Goal: Check status: Check status

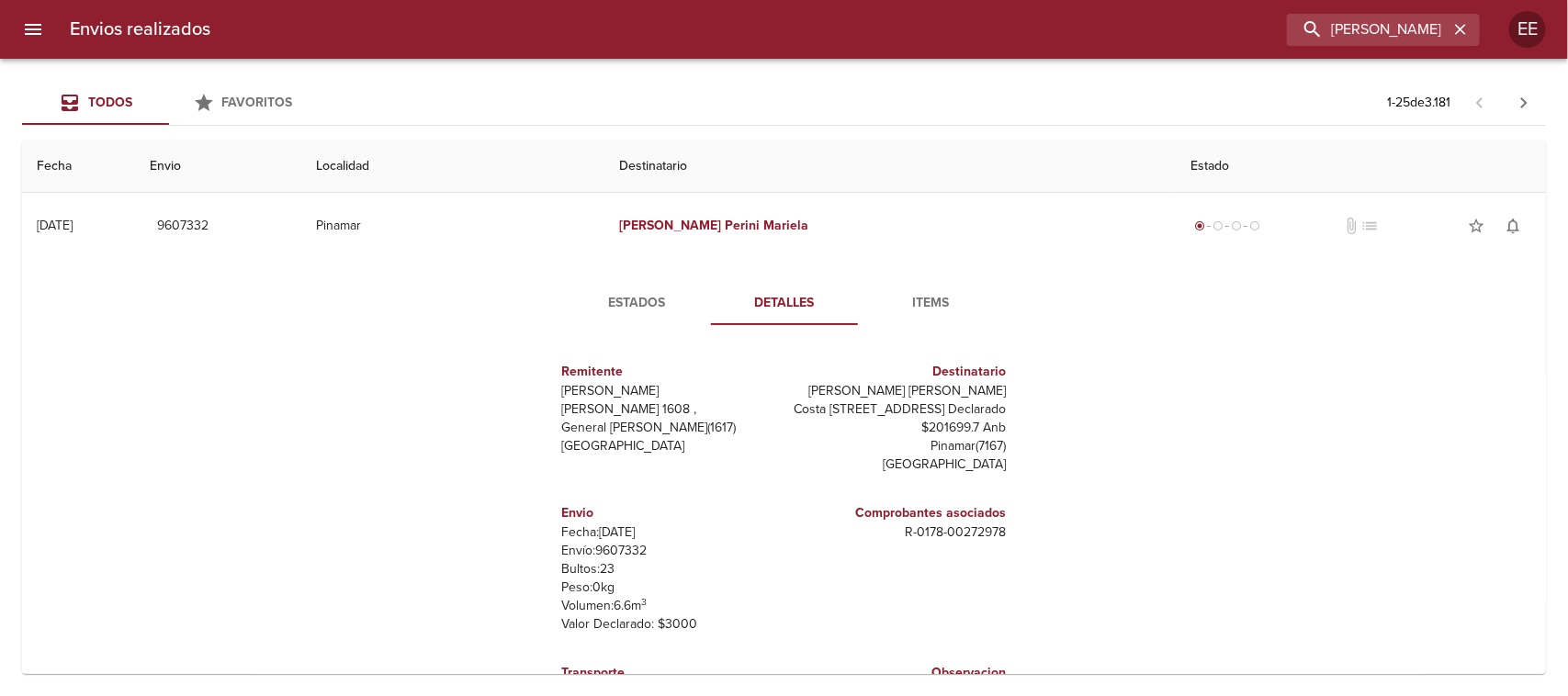
click at [1462, 34] on icon "button" at bounding box center [1460, 29] width 18 height 18
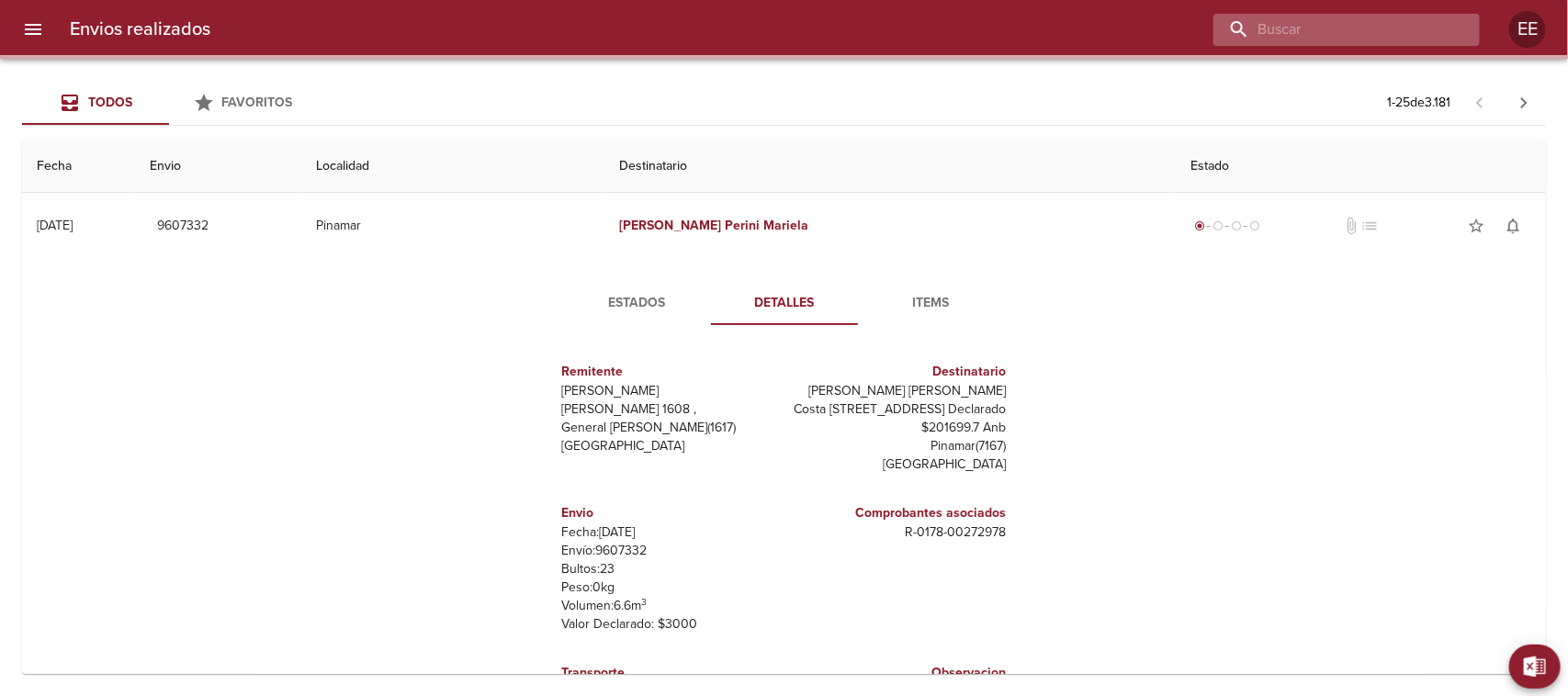
click at [1361, 41] on input "buscar" at bounding box center [1331, 29] width 235 height 32
paste input "[PERSON_NAME]"
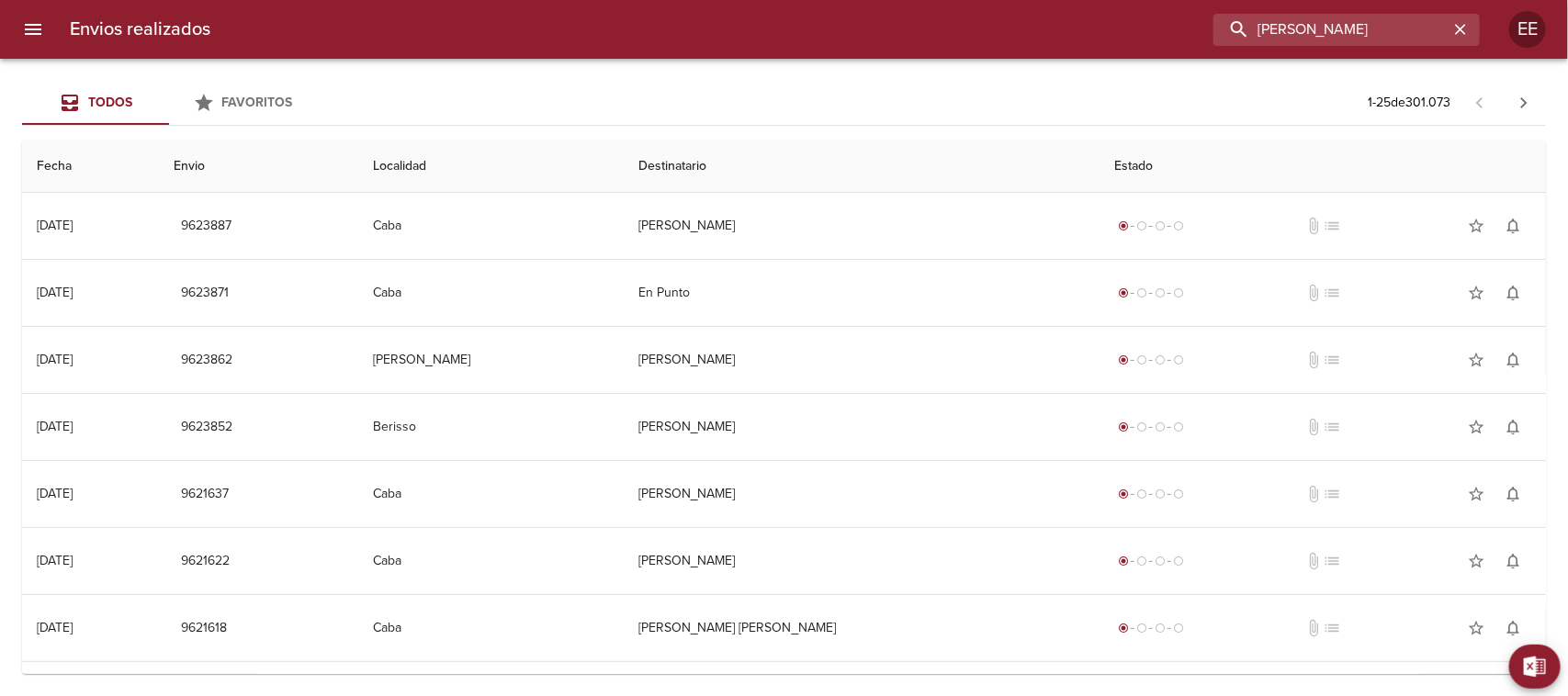
type input "[PERSON_NAME]"
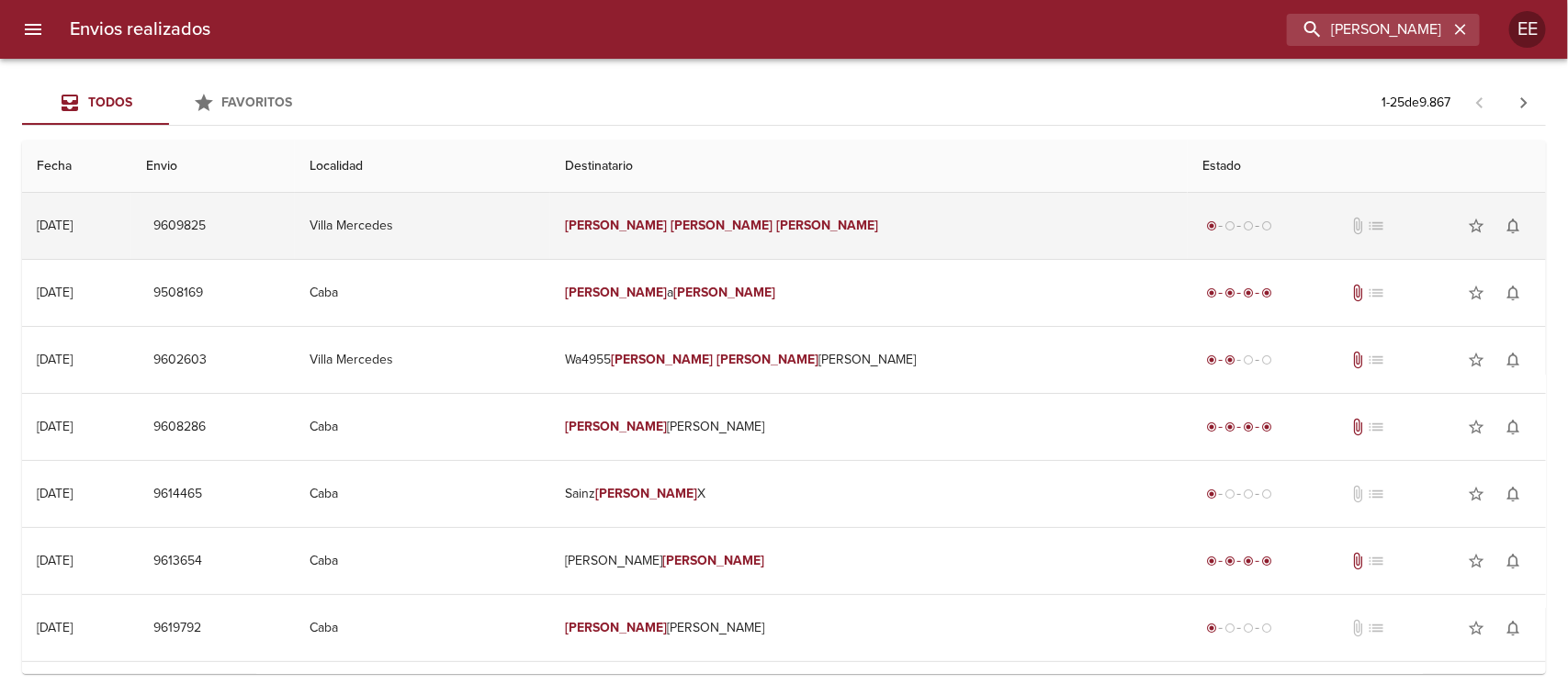
click at [937, 230] on td "[PERSON_NAME]" at bounding box center [869, 226] width 637 height 67
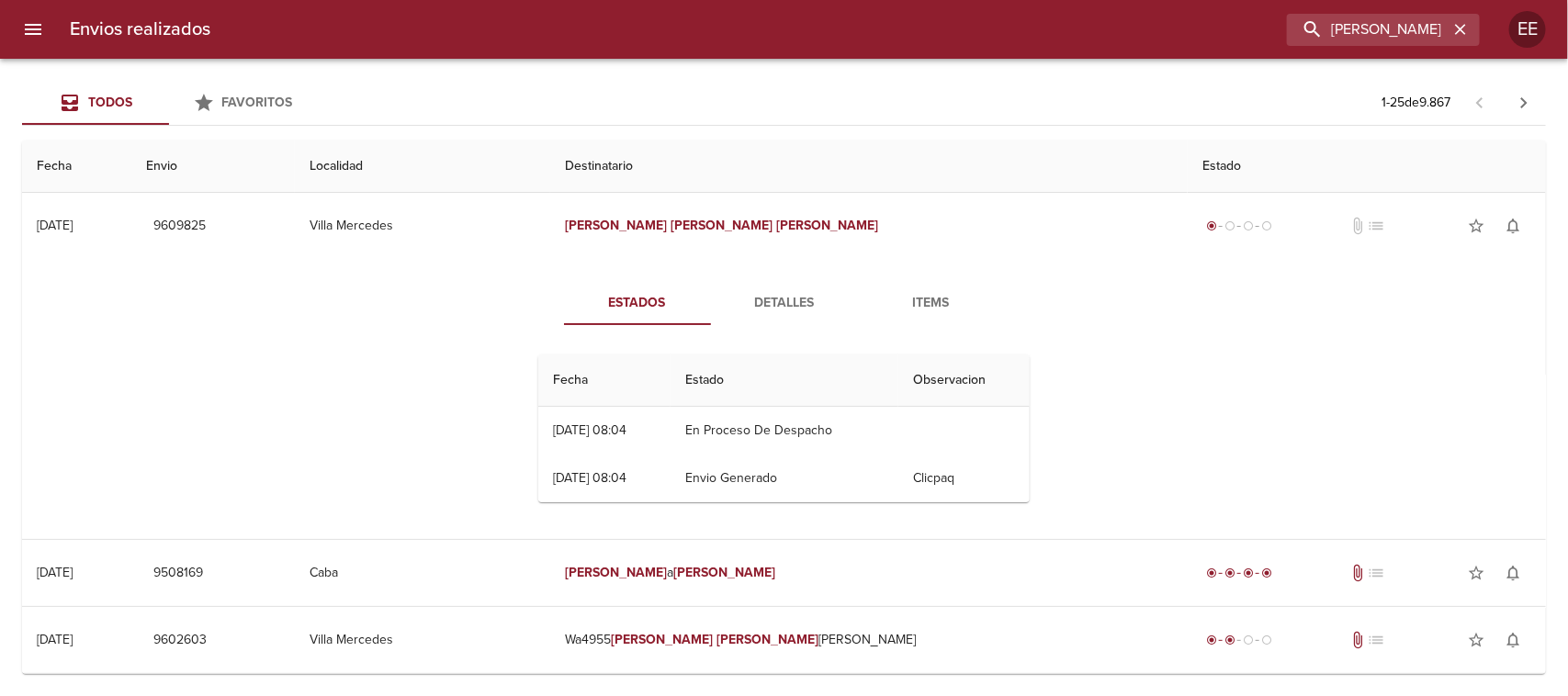
click at [317, 332] on div "Estados Detalles Items Fecha Estado Observacion 24/09 [DATE] 08:04 En Proceso D…" at bounding box center [784, 398] width 1495 height 280
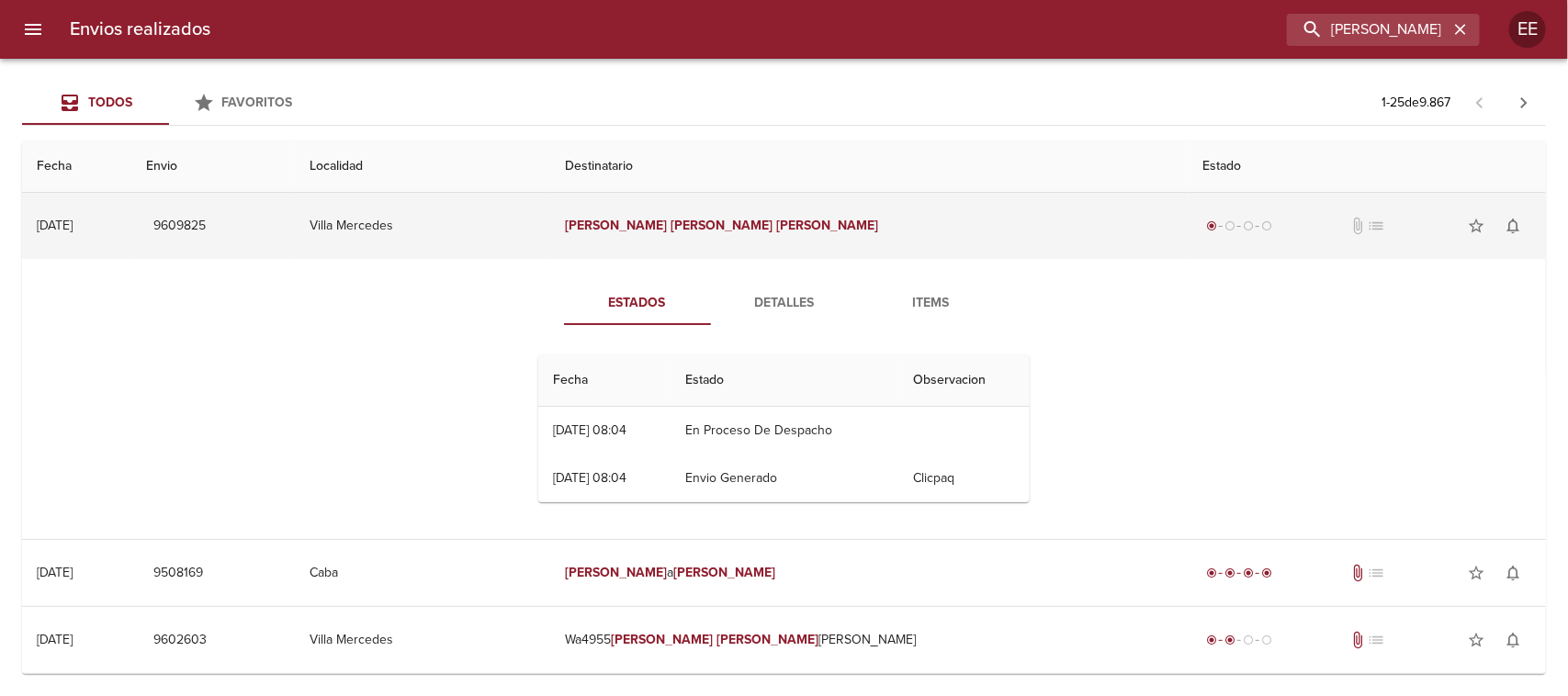
click at [295, 230] on td "9609825" at bounding box center [213, 226] width 164 height 67
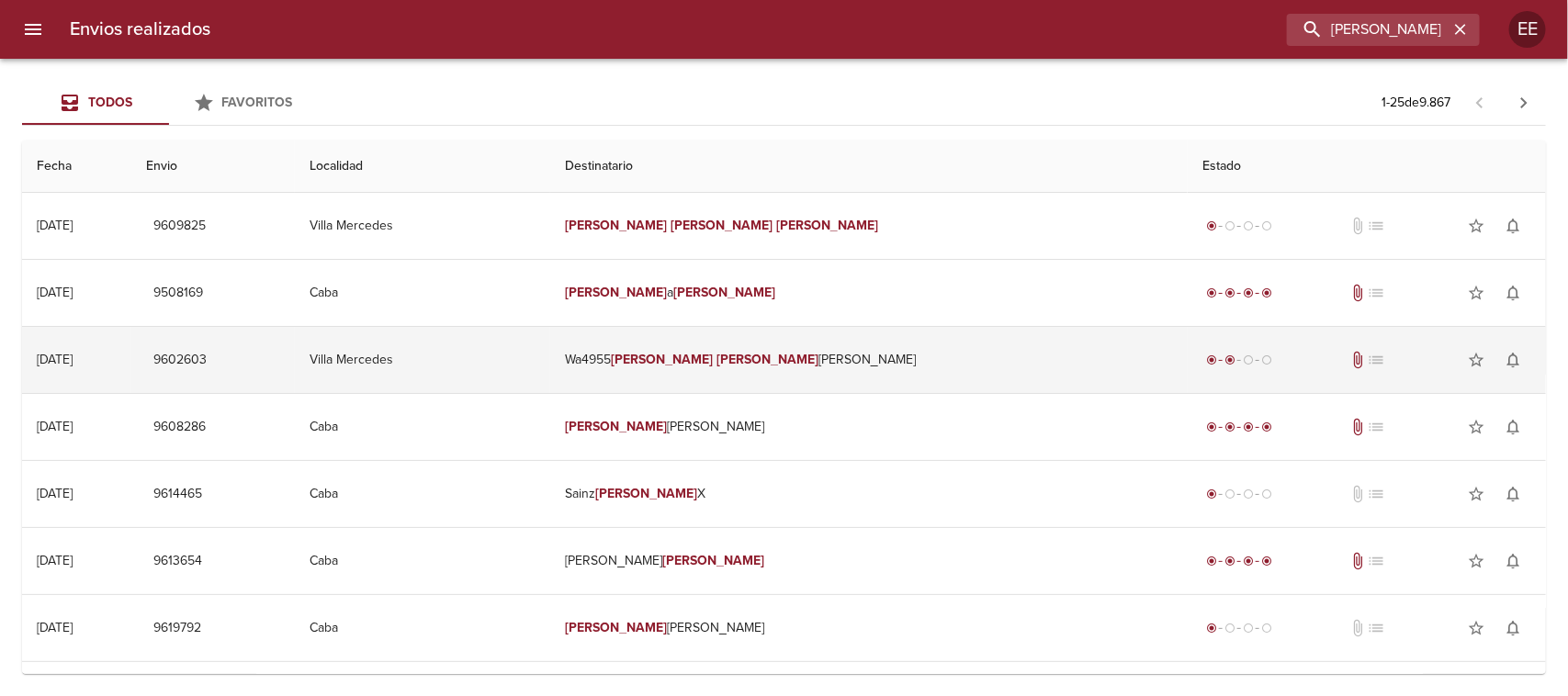
click at [295, 377] on td "9602603" at bounding box center [213, 360] width 164 height 67
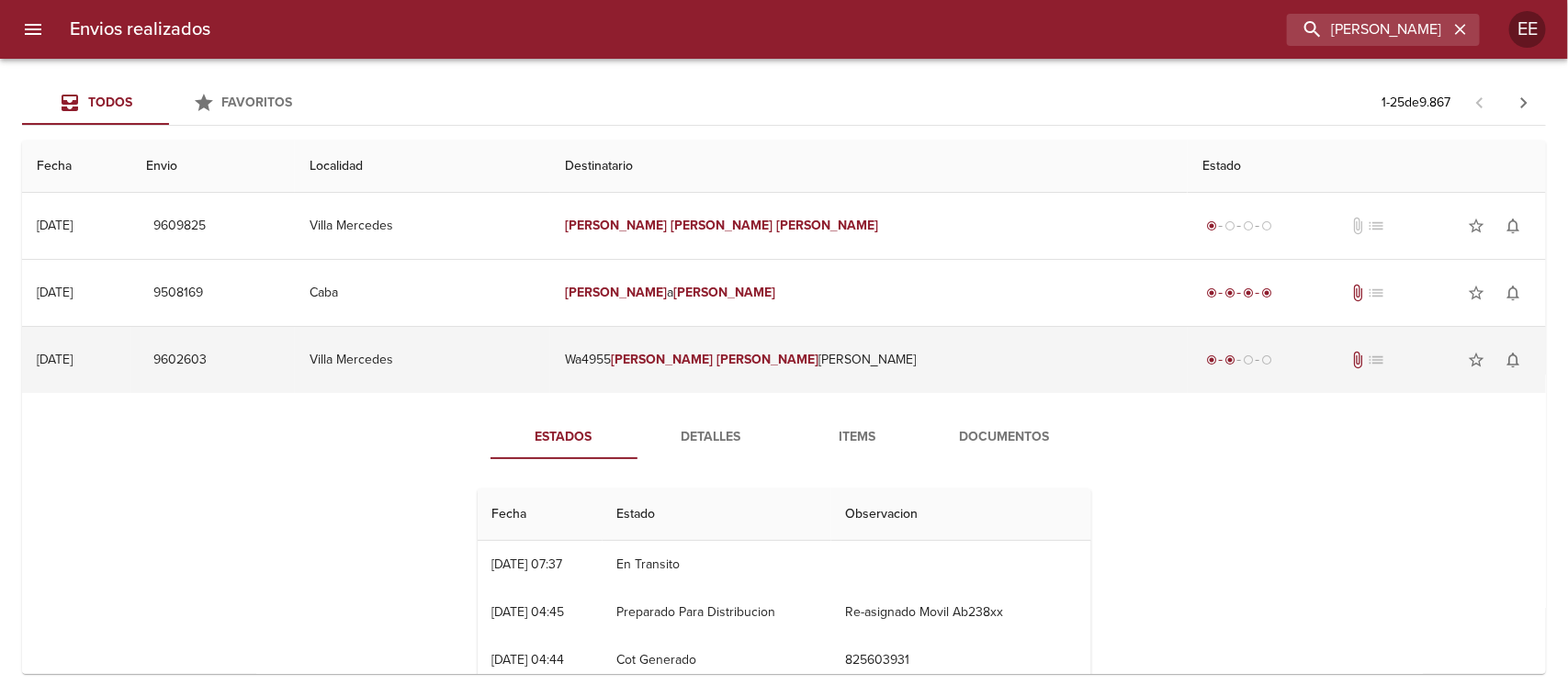
click at [295, 377] on td "9602603" at bounding box center [213, 360] width 164 height 67
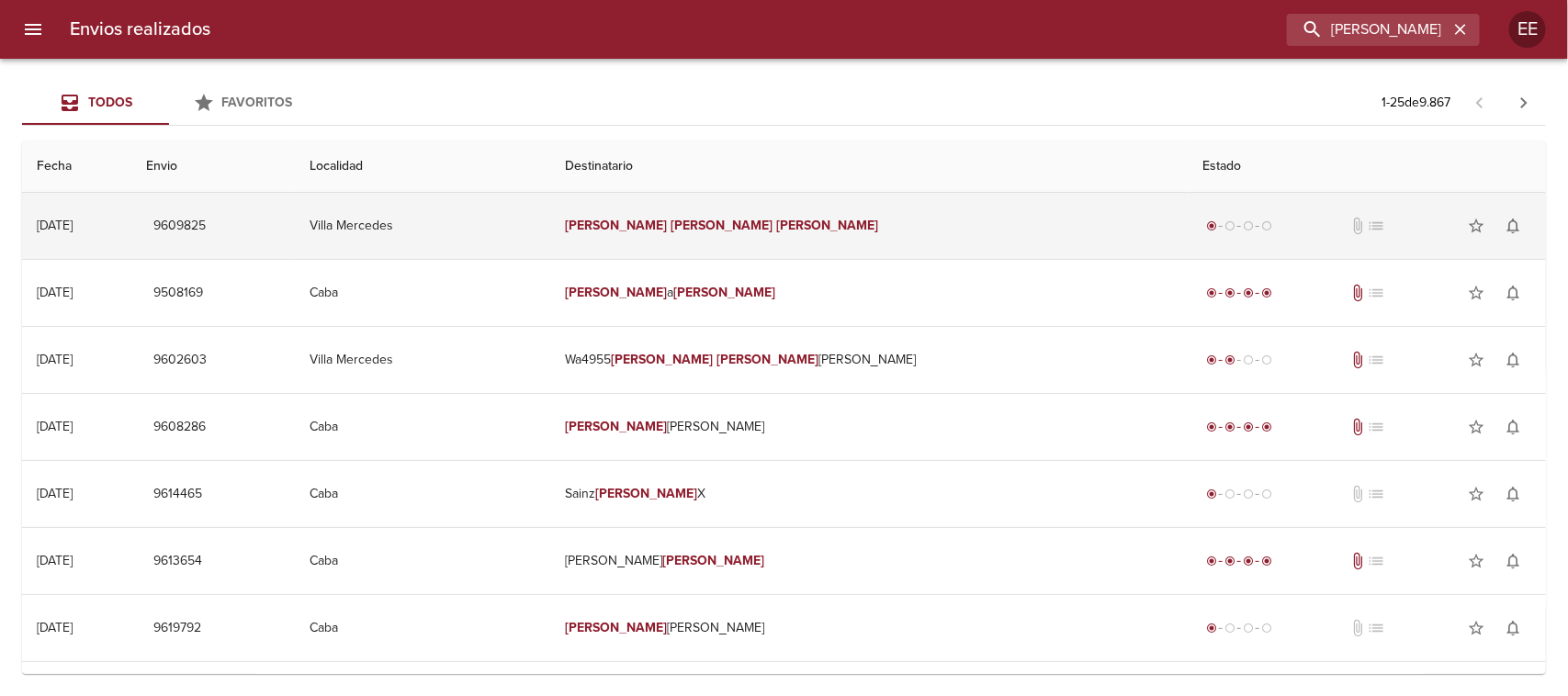
click at [295, 237] on td "9609825" at bounding box center [213, 226] width 164 height 67
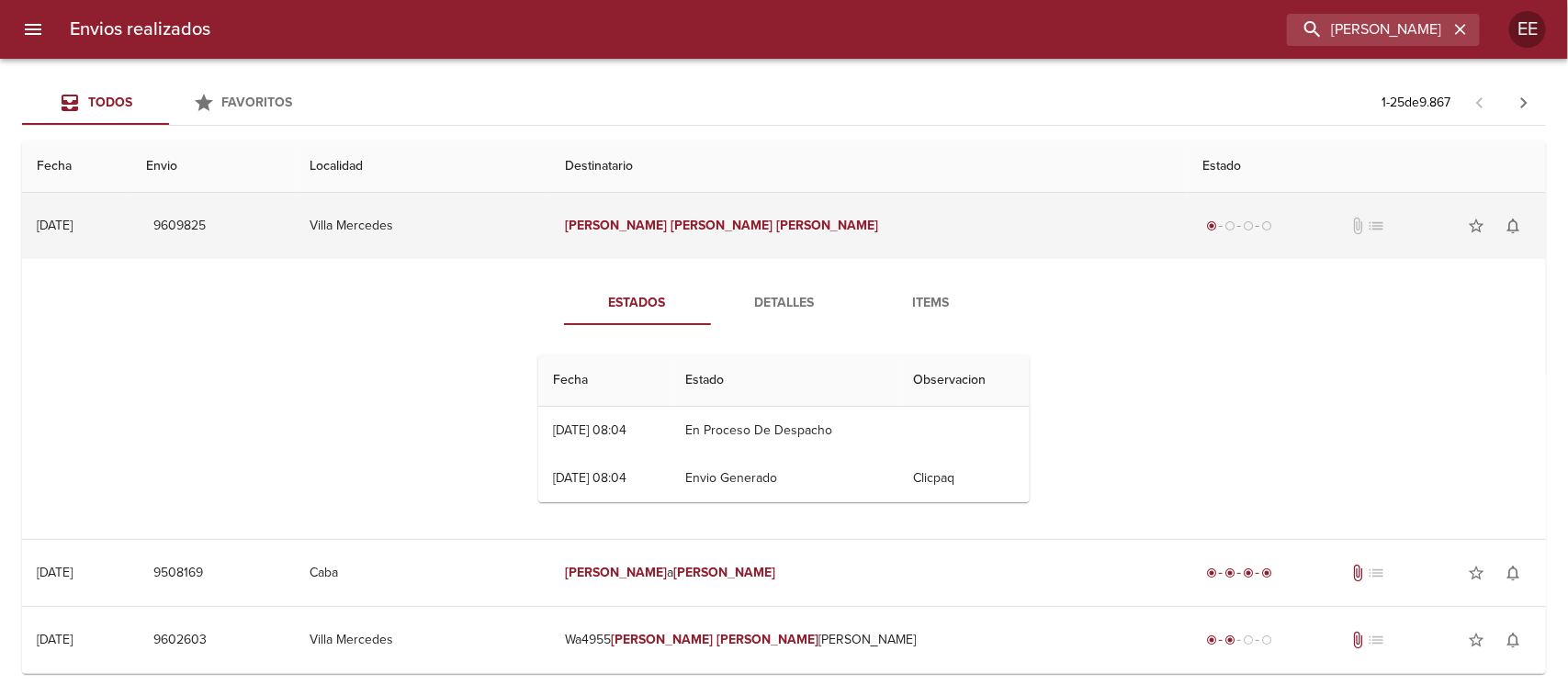
click at [550, 257] on td "Villa Mercedes" at bounding box center [422, 226] width 255 height 67
